Goal: Task Accomplishment & Management: Manage account settings

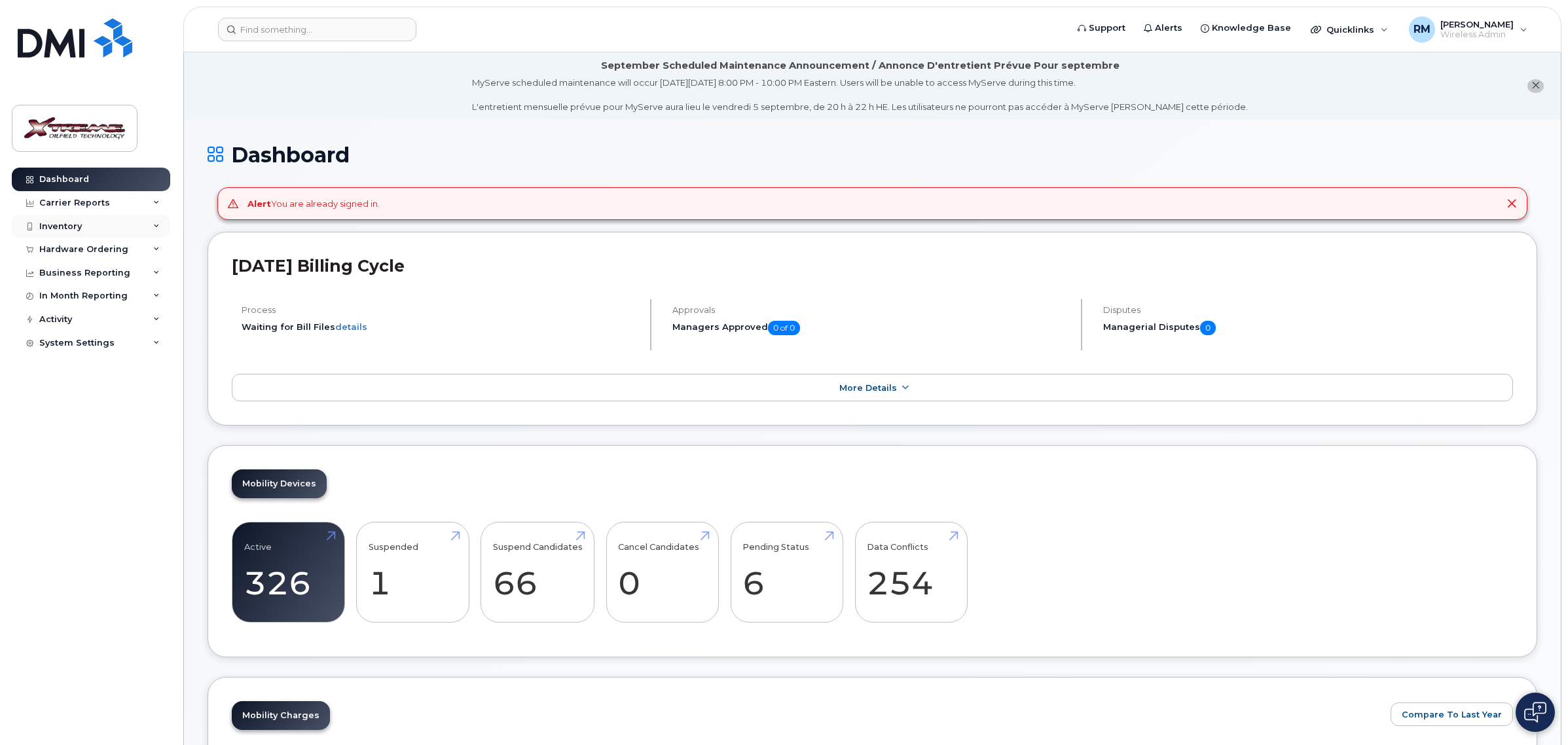
click at [87, 224] on div "Inventory" at bounding box center [91, 226] width 159 height 23
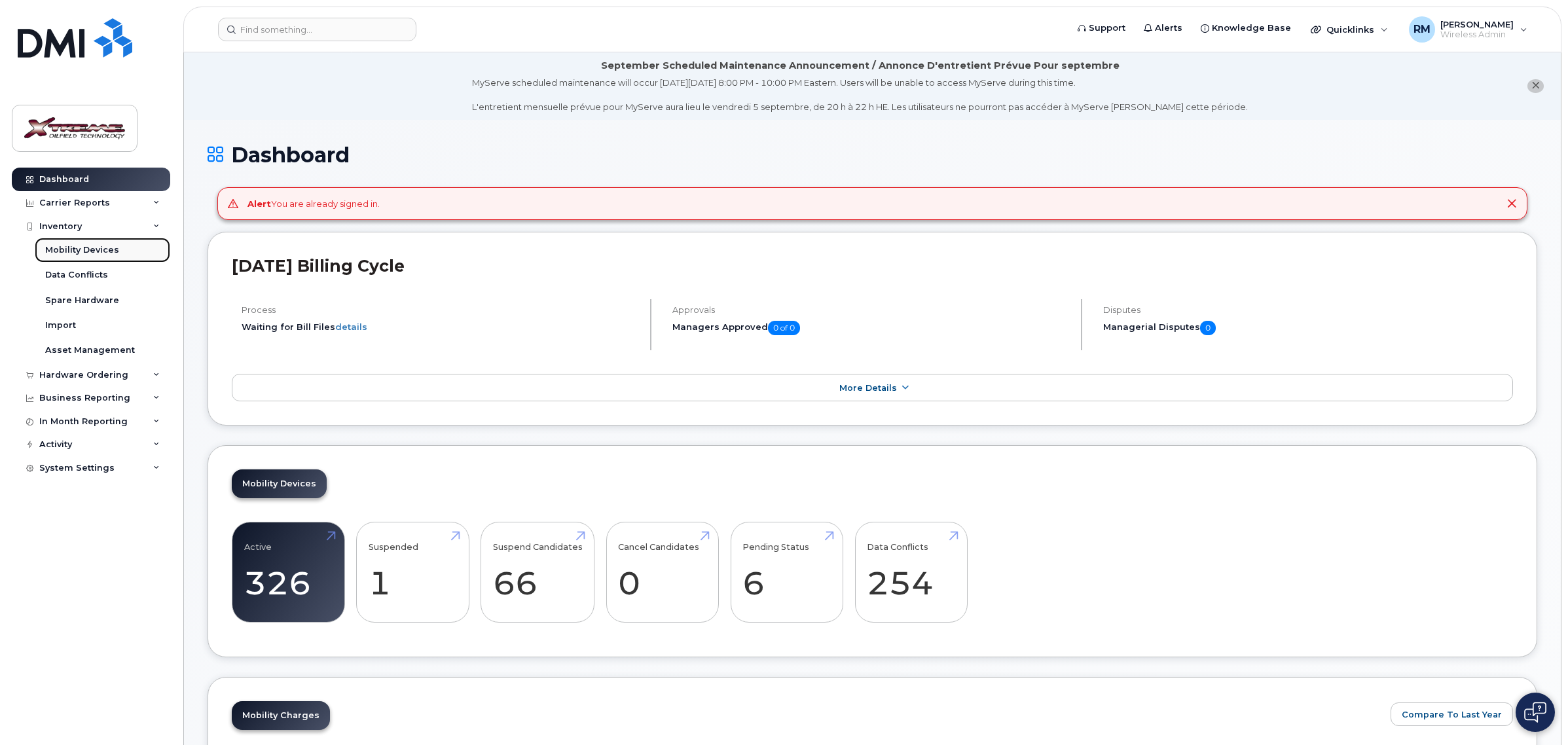
click at [116, 249] on link "Mobility Devices" at bounding box center [102, 249] width 135 height 25
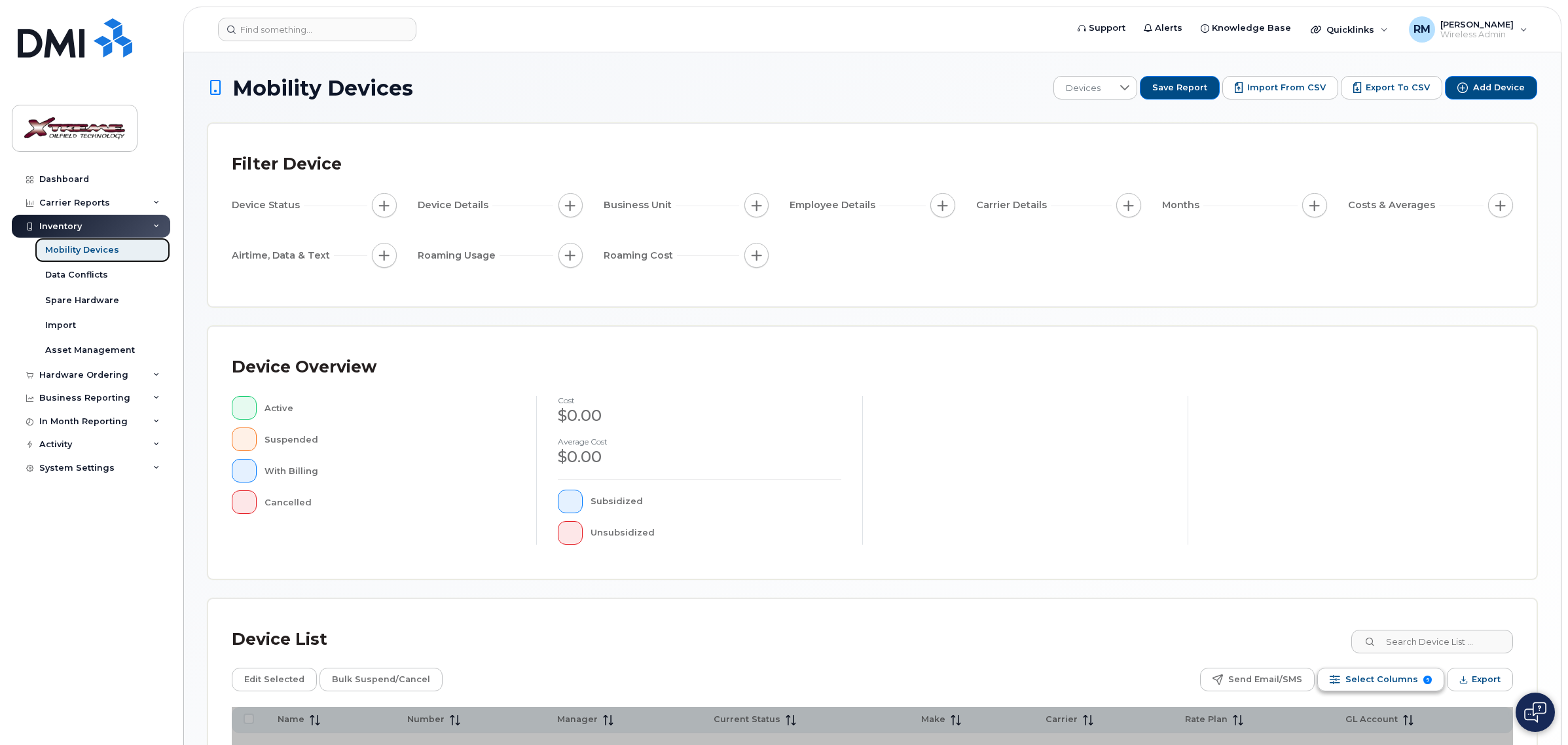
scroll to position [81, 0]
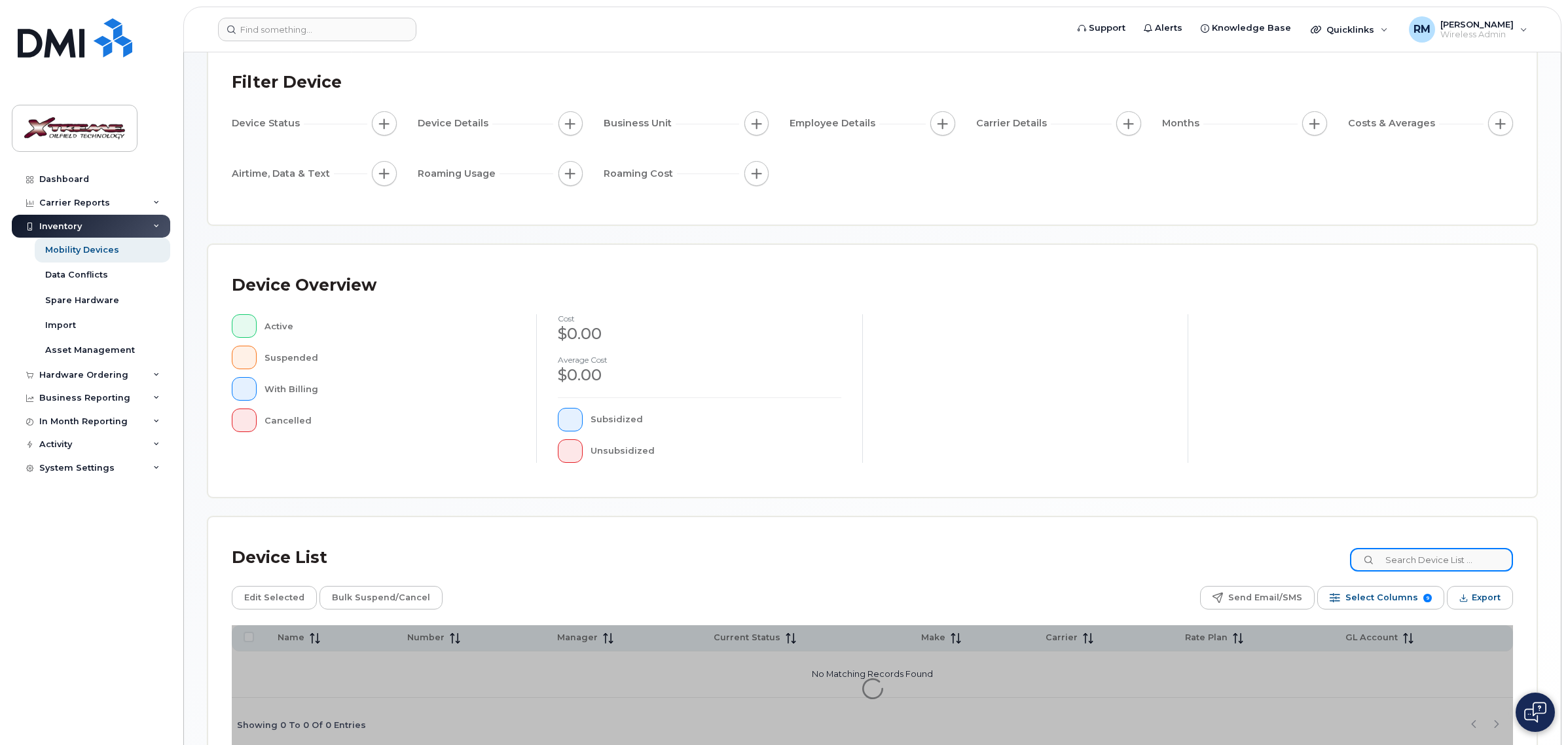
click at [1469, 554] on input at bounding box center [1432, 560] width 163 height 23
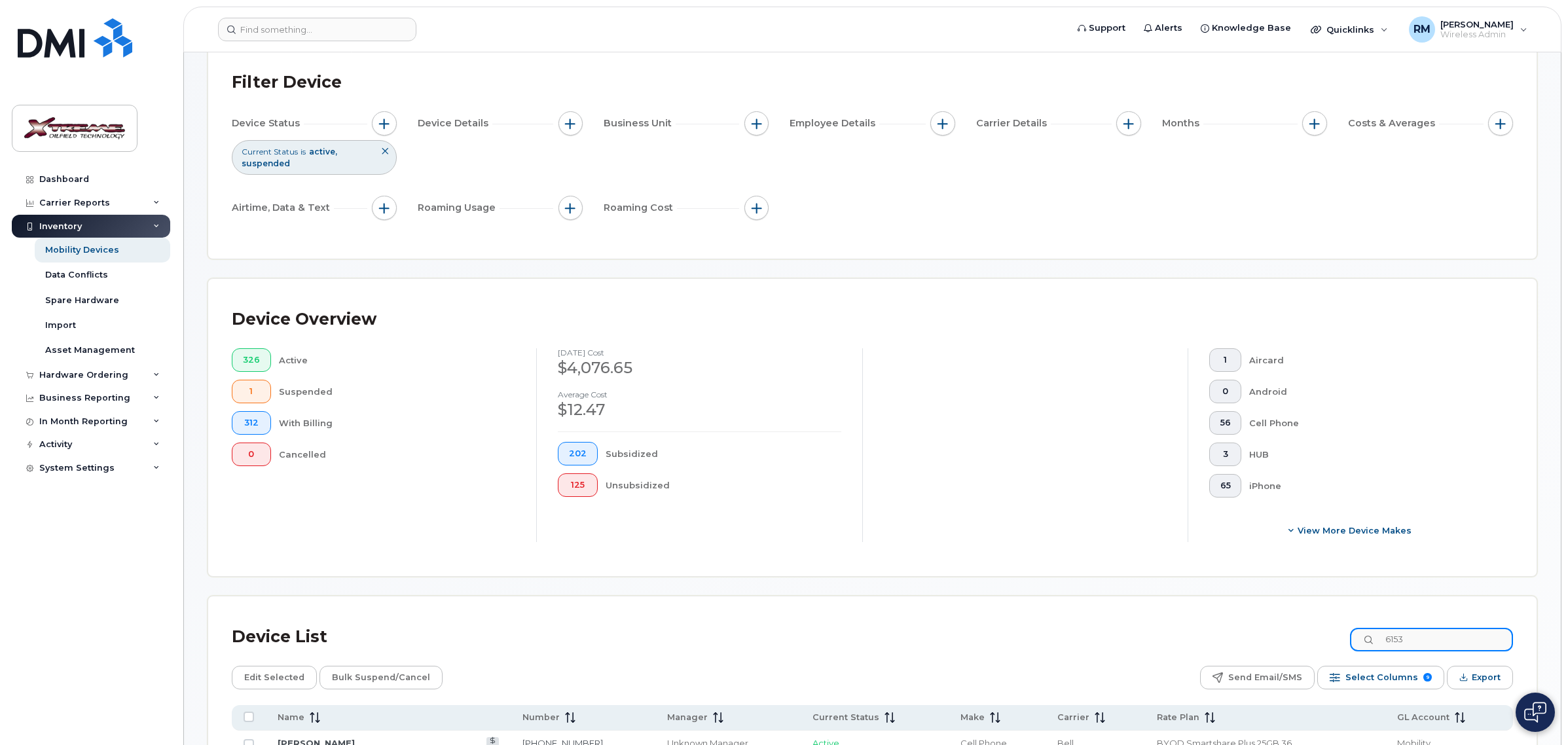
type input "6153"
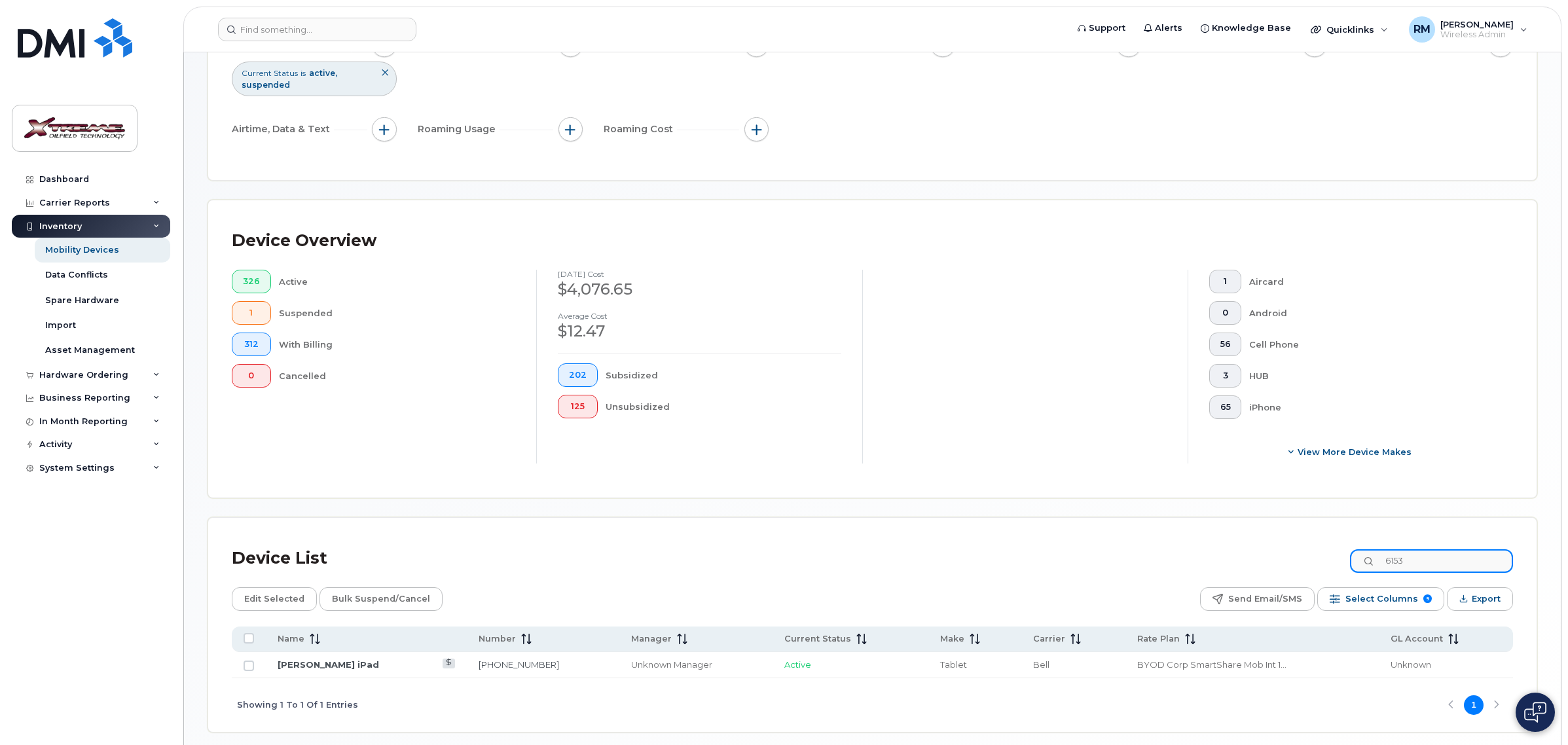
scroll to position [214, 0]
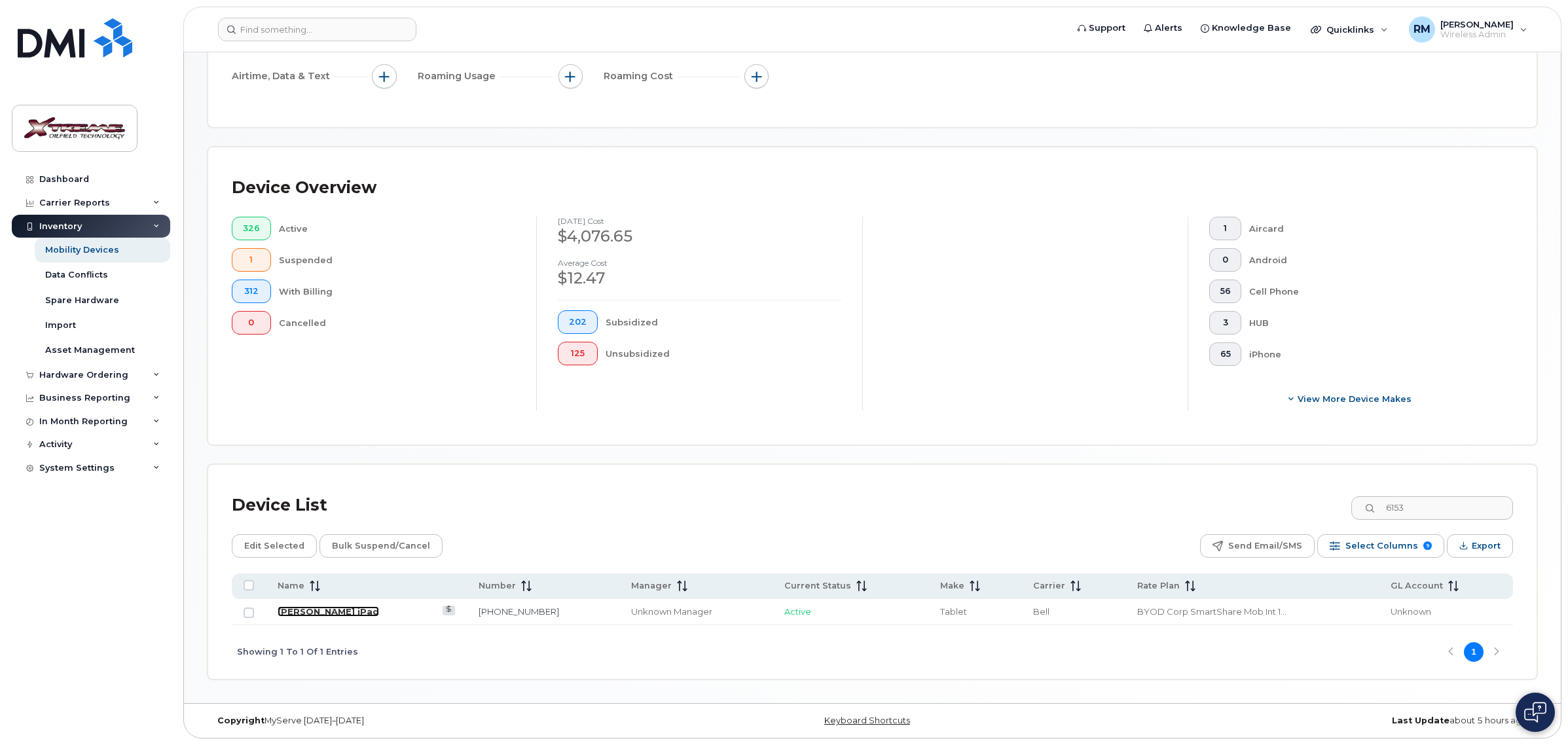
click at [320, 611] on link "[PERSON_NAME] iPad" at bounding box center [328, 612] width 101 height 10
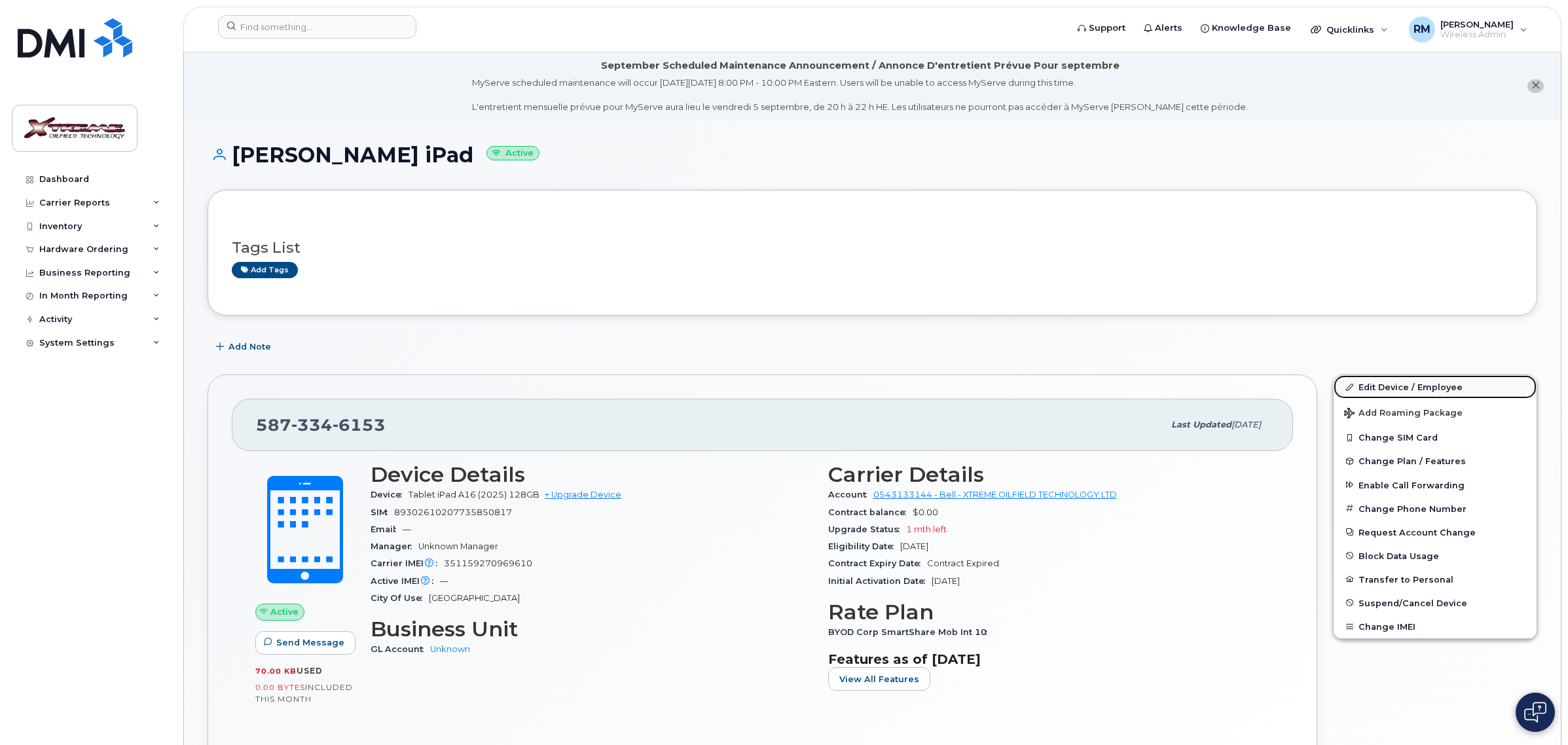
click at [1398, 384] on link "Edit Device / Employee" at bounding box center [1435, 386] width 203 height 23
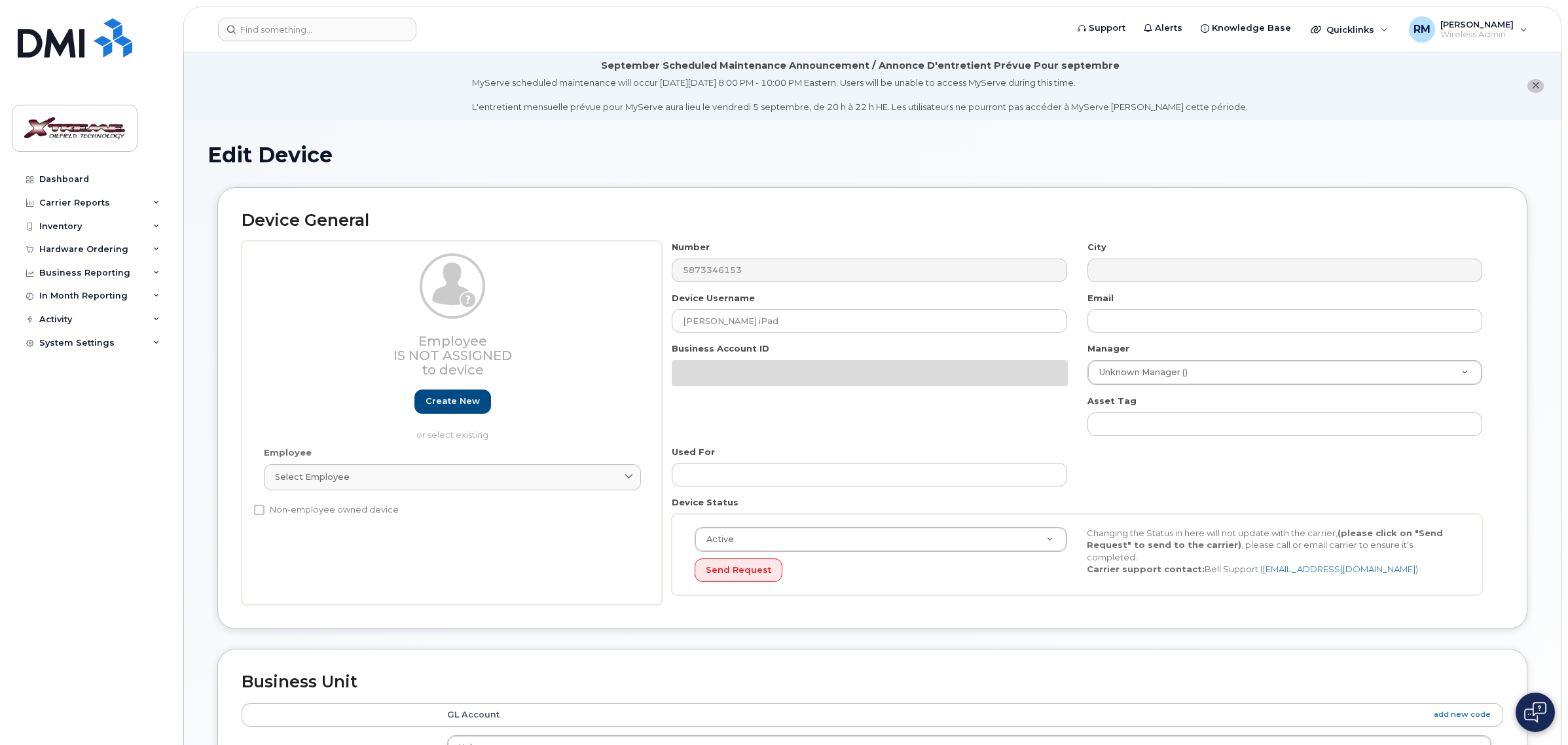
select select "4343095"
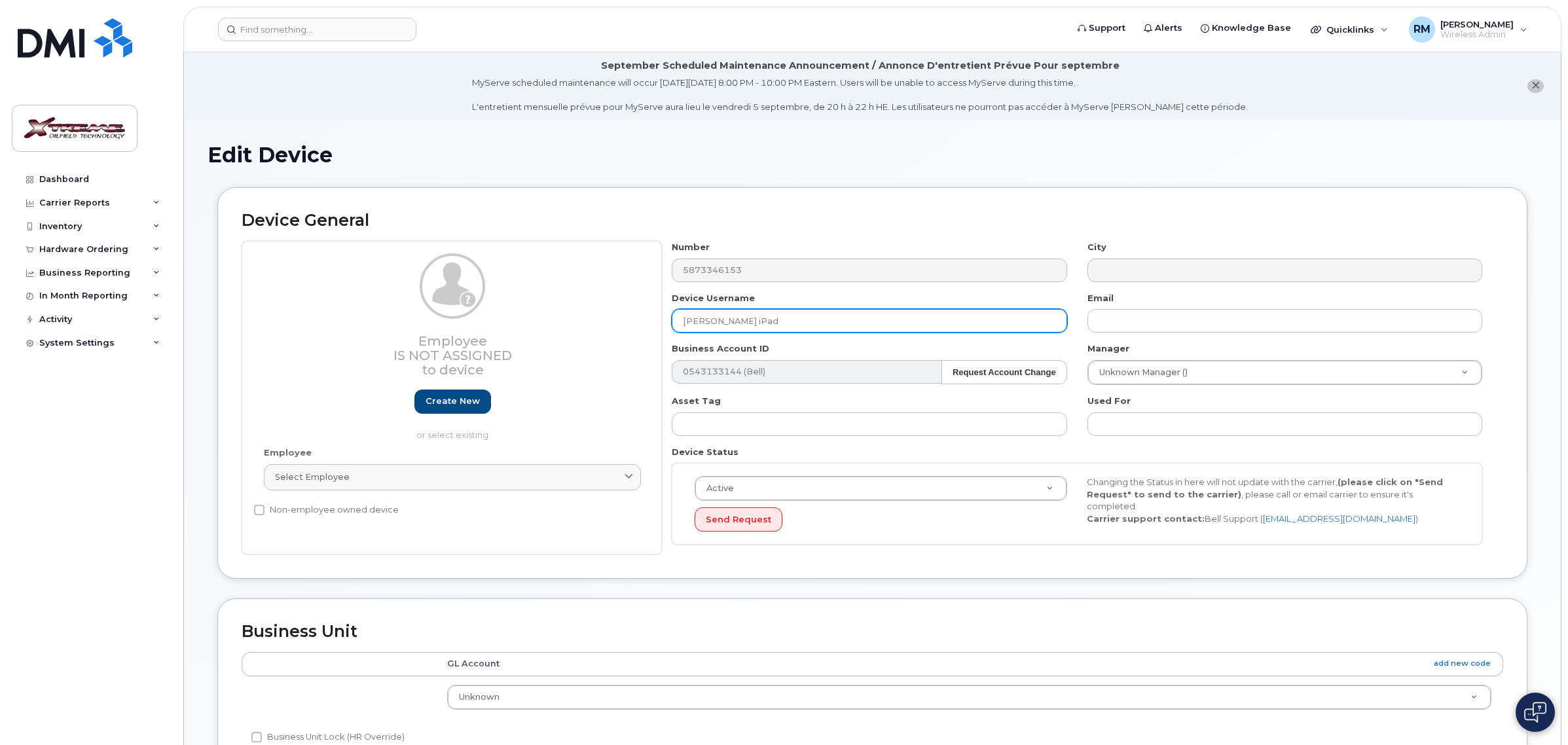
click at [735, 323] on input "[PERSON_NAME] iPad" at bounding box center [870, 321] width 395 height 23
drag, startPoint x: 735, startPoint y: 323, endPoint x: 631, endPoint y: 322, distance: 104.0
click at [631, 322] on div "Employee Is not assigned to device Create new or select existing Employee Selec…" at bounding box center [872, 398] width 1262 height 314
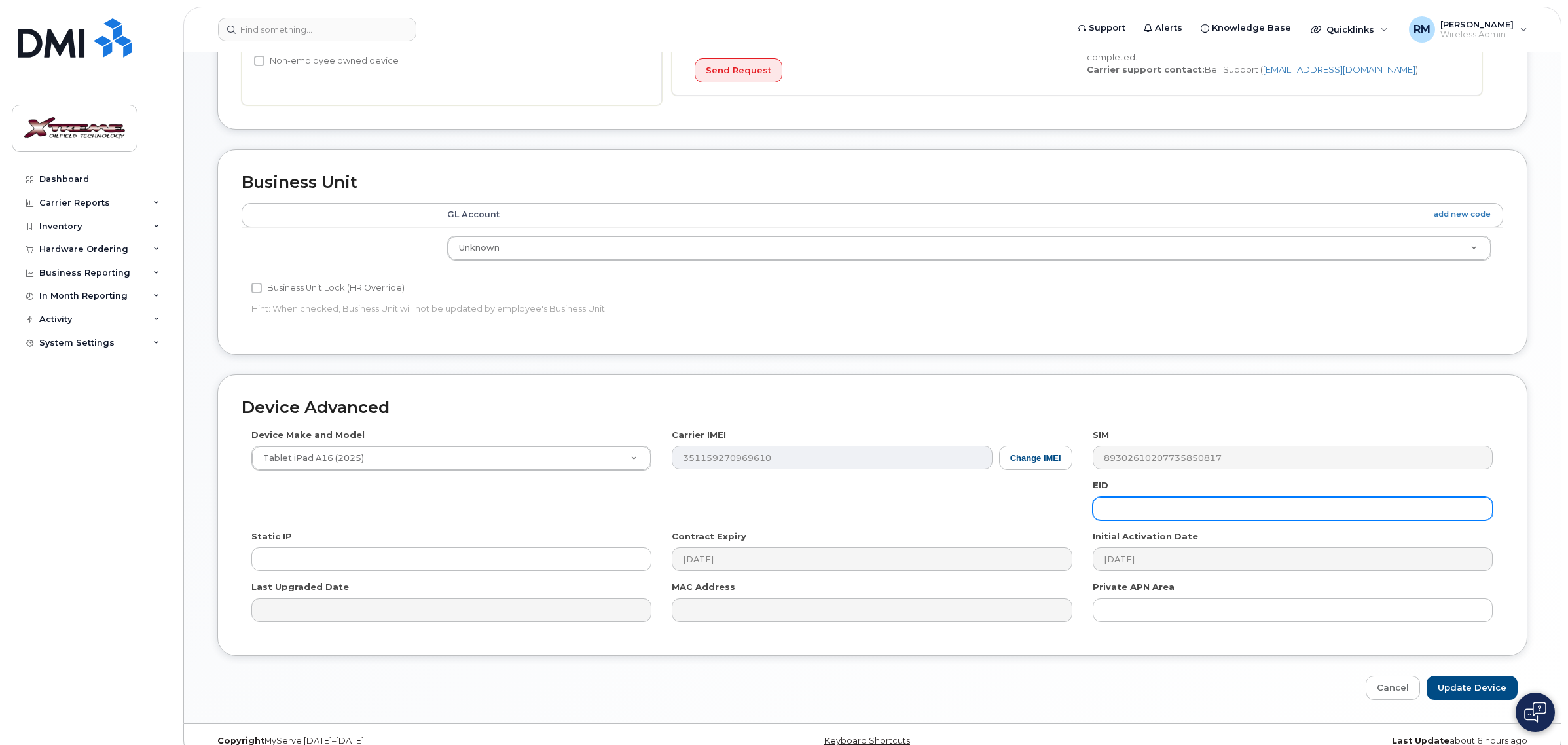
scroll to position [472, 0]
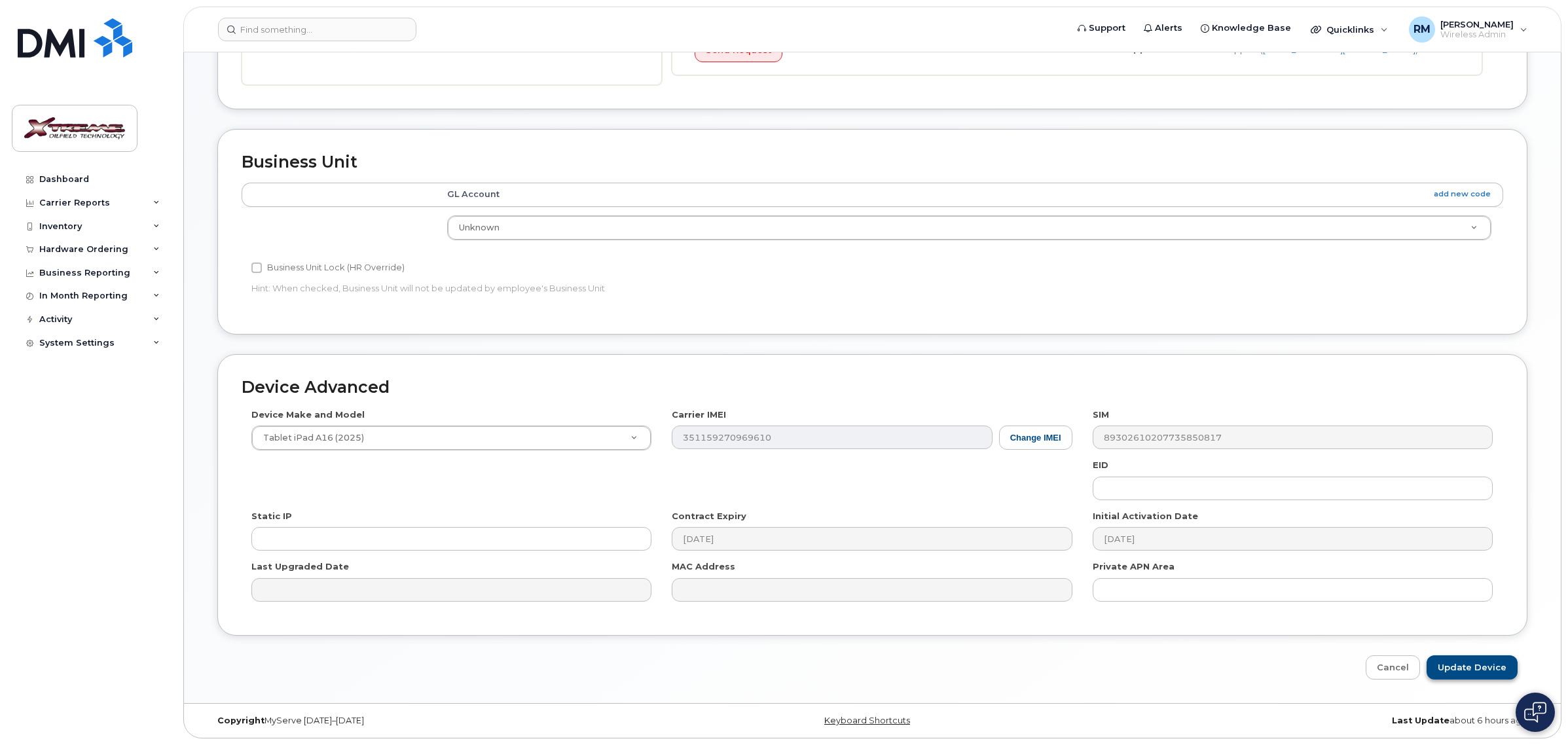
type input "Moise Mutoni iPad"
click at [1466, 661] on input "Update Device" at bounding box center [1472, 668] width 91 height 24
type input "Saving..."
